Goal: Task Accomplishment & Management: Manage account settings

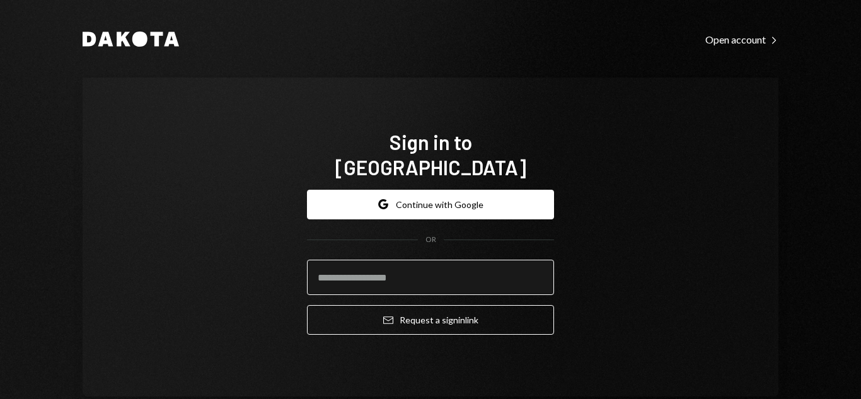
click at [481, 272] on input "email" at bounding box center [430, 277] width 247 height 35
type input "**********"
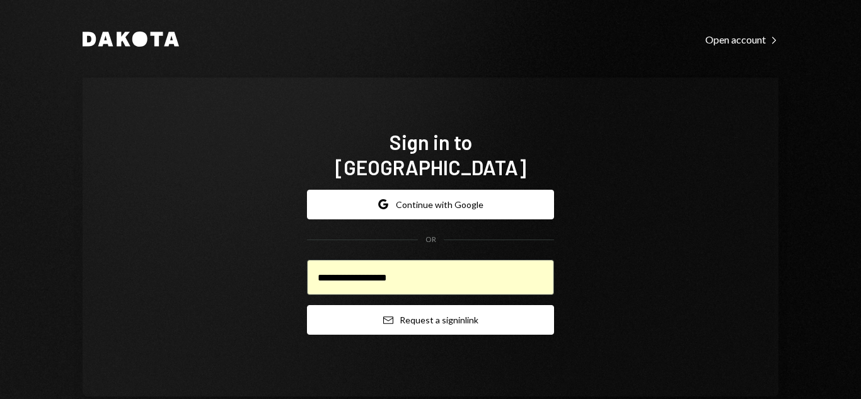
click at [472, 310] on button "Email Request a sign in link" at bounding box center [430, 320] width 247 height 30
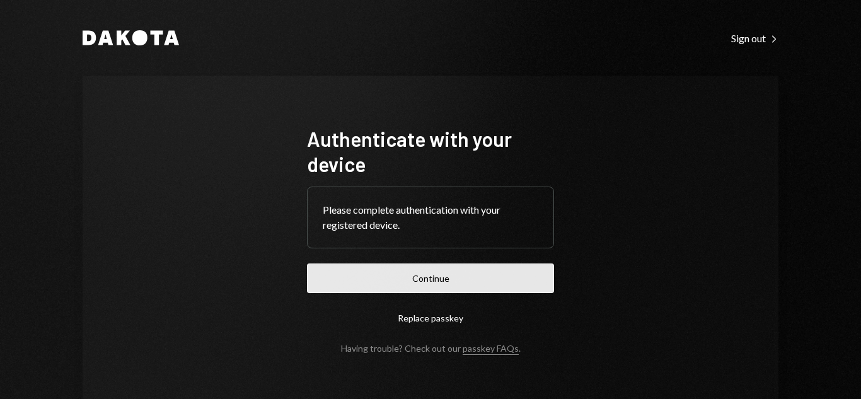
click at [450, 278] on button "Continue" at bounding box center [430, 278] width 247 height 30
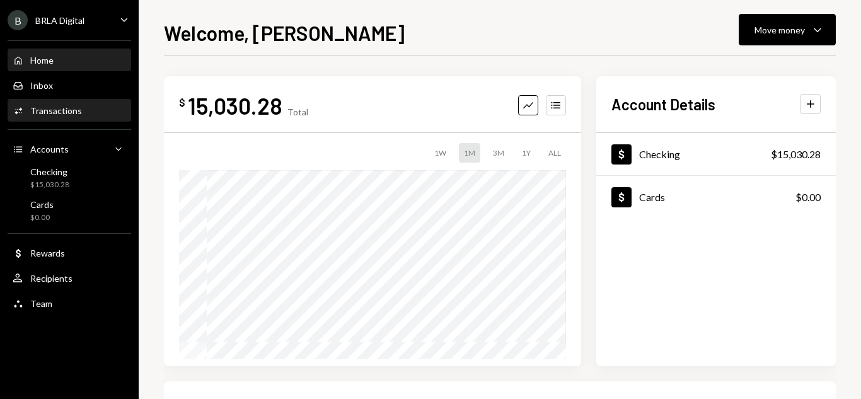
click at [98, 105] on div "Activities Transactions" at bounding box center [69, 110] width 113 height 11
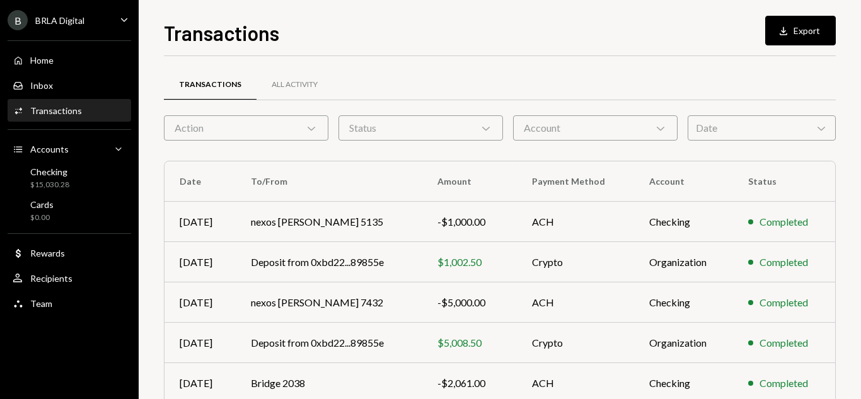
click at [215, 120] on div "Action Chevron Down" at bounding box center [246, 127] width 165 height 25
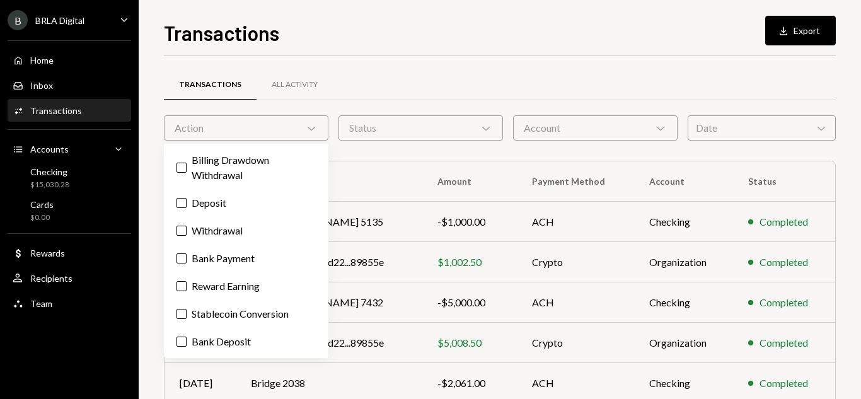
click at [381, 123] on div "Status Chevron Down" at bounding box center [421, 127] width 165 height 25
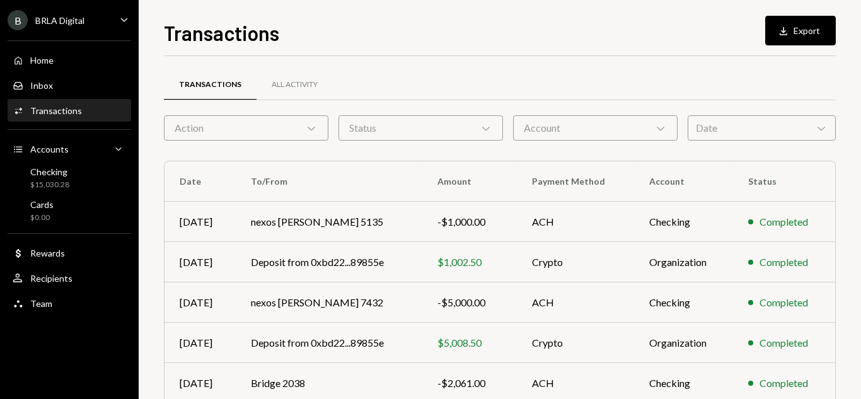
click at [706, 127] on div "Date Chevron Down" at bounding box center [762, 127] width 148 height 25
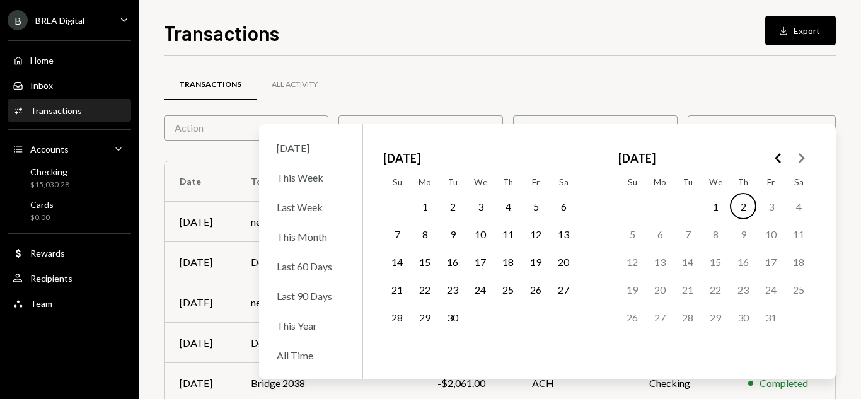
click at [427, 203] on button "1" at bounding box center [425, 206] width 26 height 26
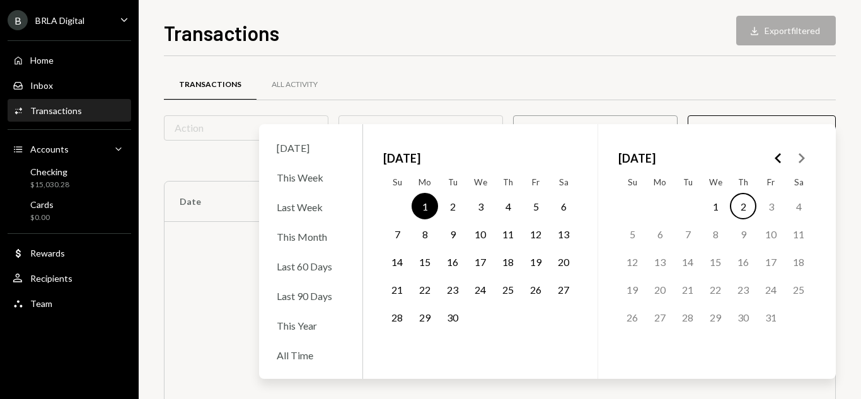
click at [452, 323] on button "30" at bounding box center [452, 317] width 26 height 26
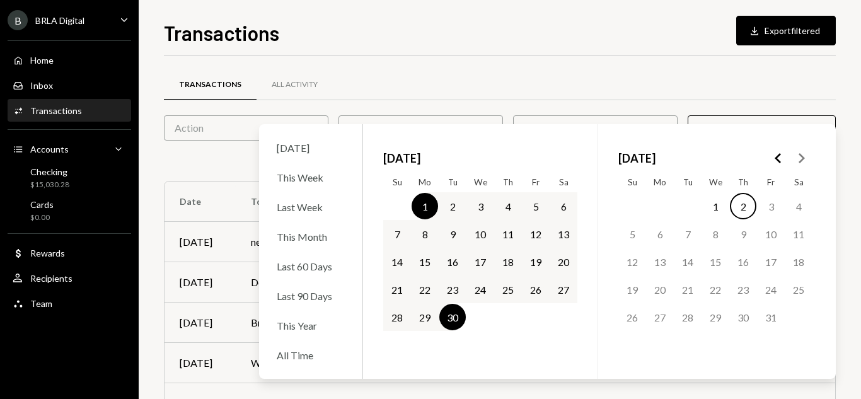
click at [526, 76] on div "Transactions All Activity" at bounding box center [500, 85] width 672 height 32
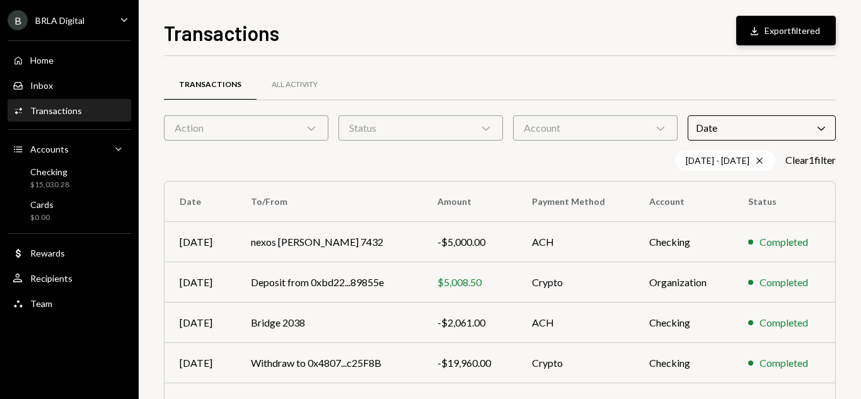
click at [776, 32] on button "Download Export filtered" at bounding box center [786, 31] width 100 height 30
